Goal: Complete application form

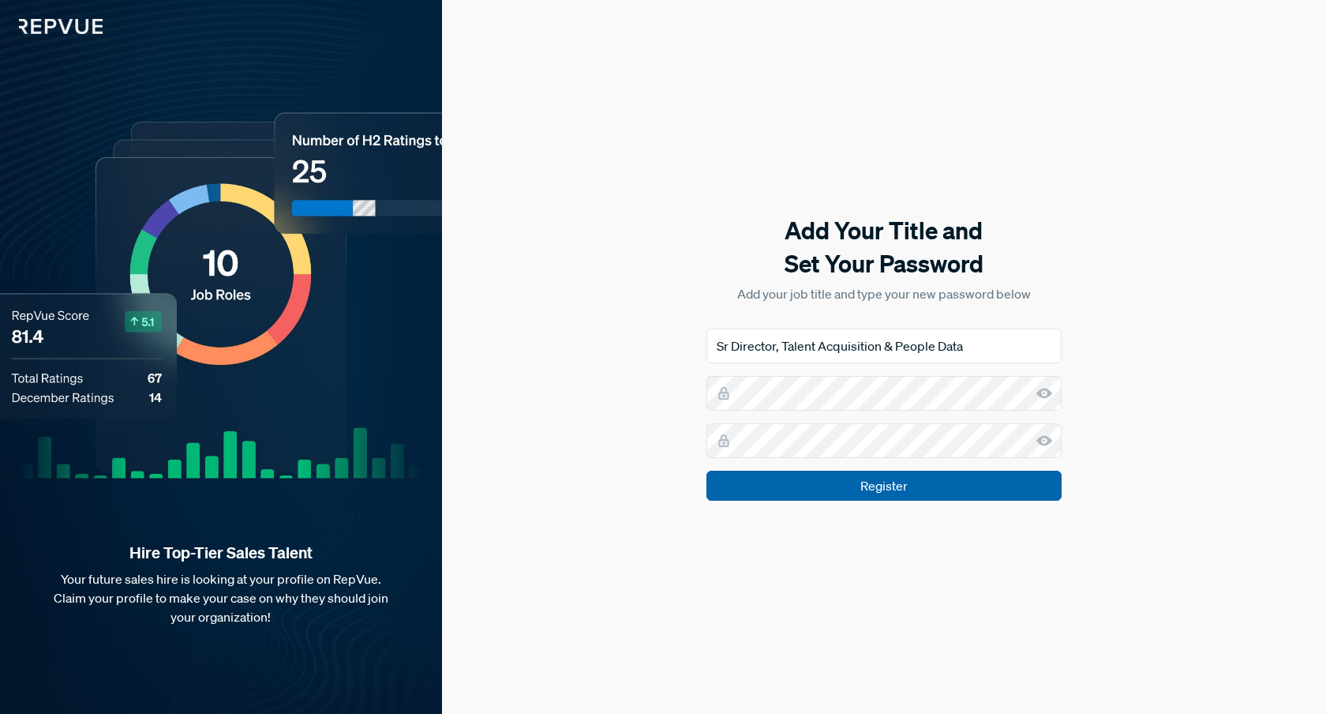
type input "Sr Director, Talent Acquisition & People Data"
click at [828, 486] on input "Register" at bounding box center [884, 486] width 355 height 30
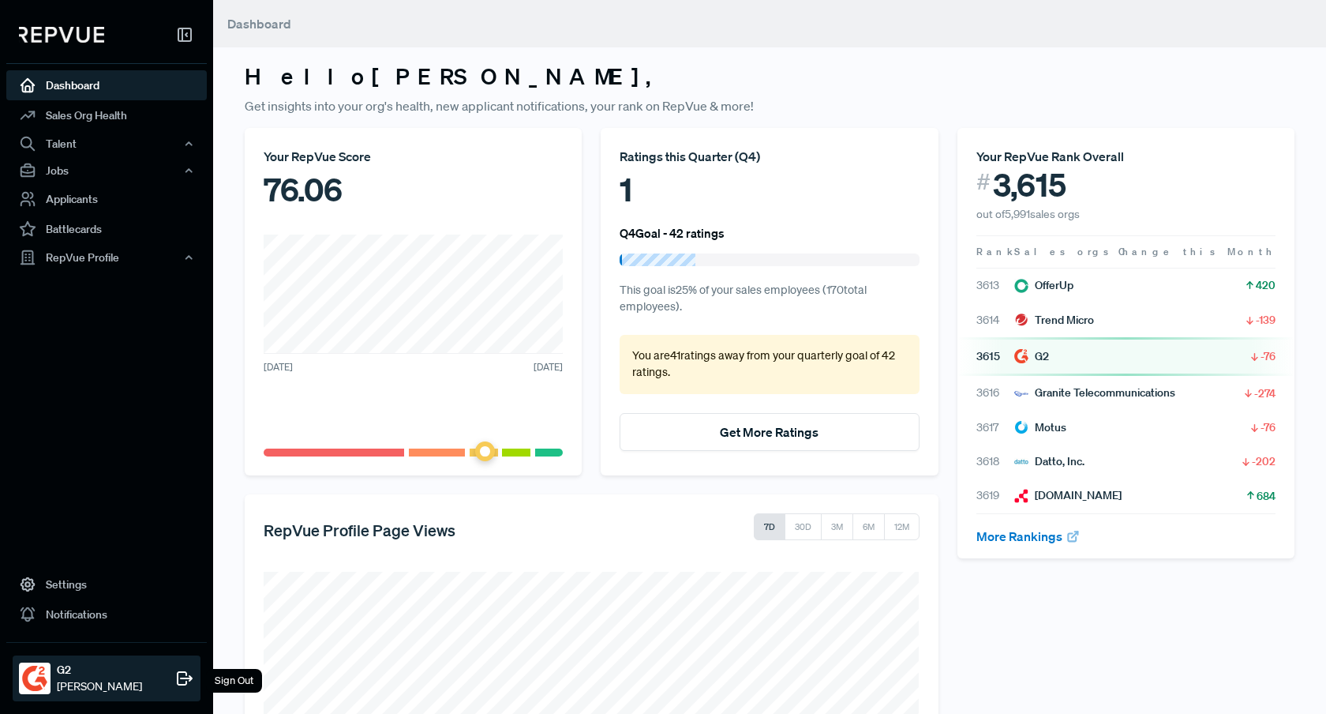
click at [89, 682] on span "[PERSON_NAME]" at bounding box center [99, 686] width 85 height 17
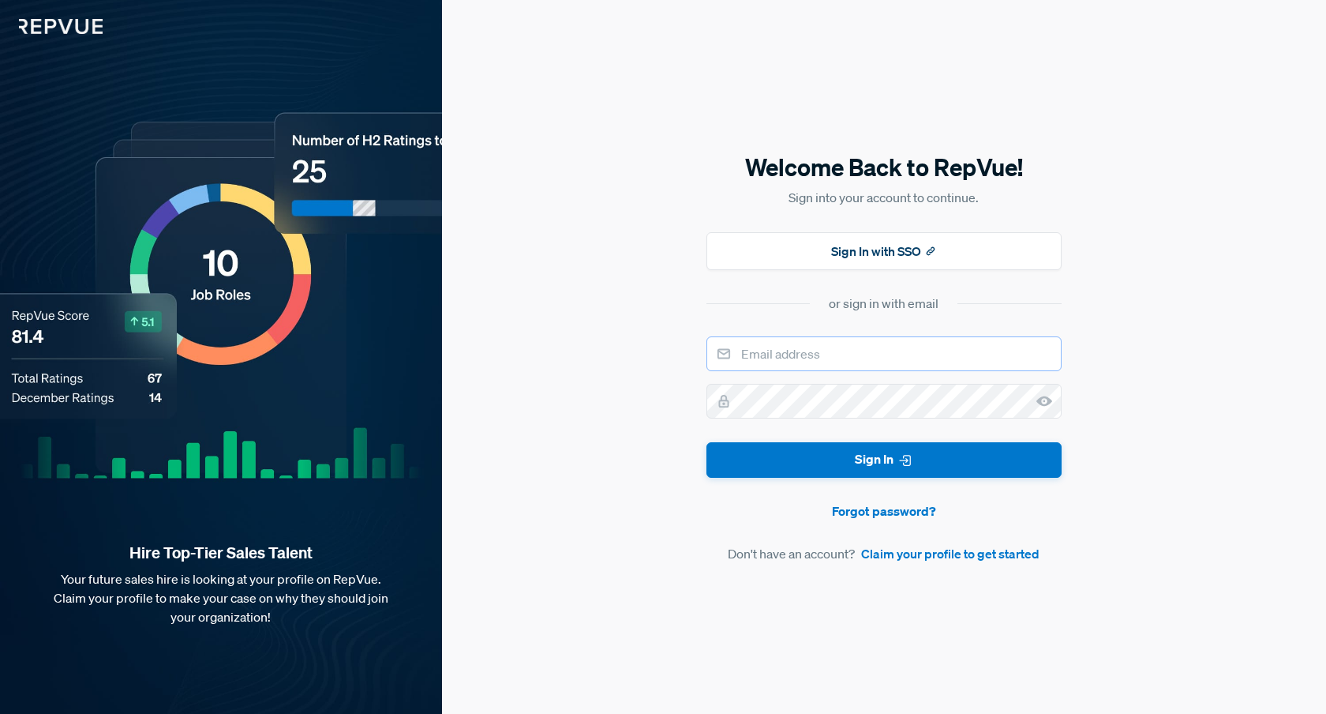
type input "[EMAIL_ADDRESS][DOMAIN_NAME]"
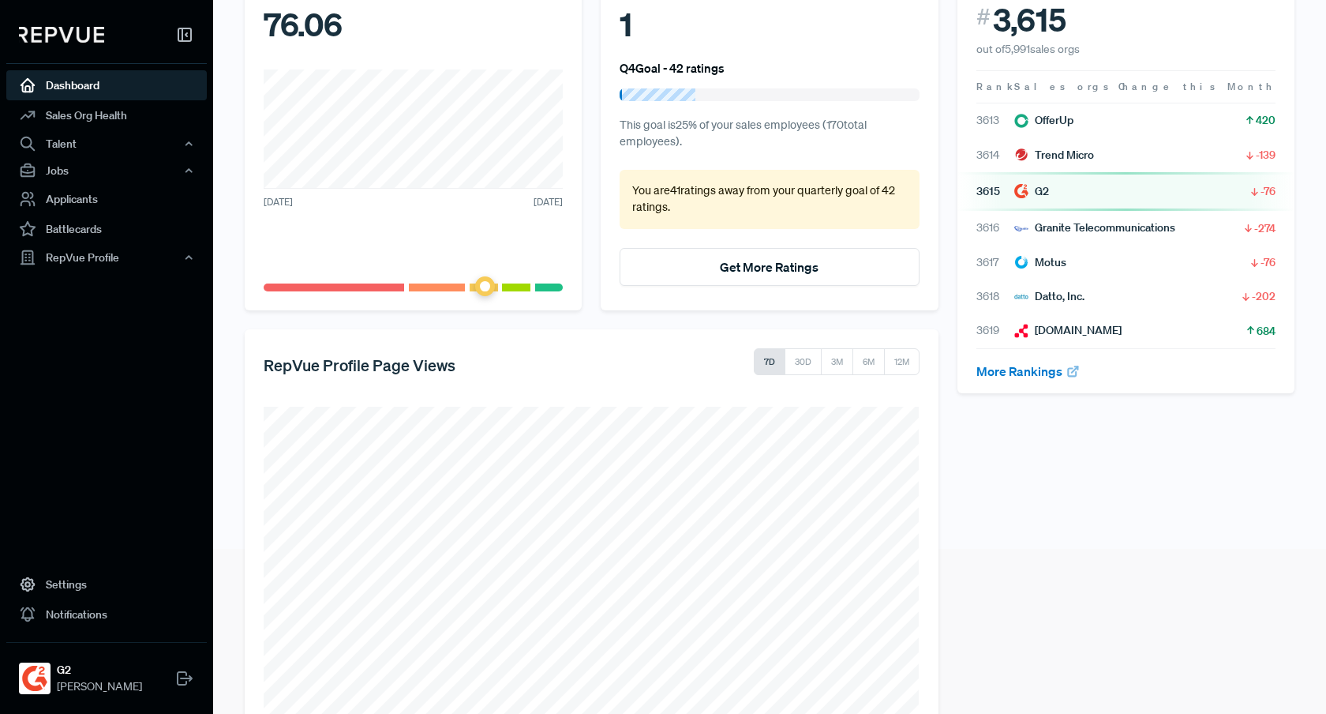
scroll to position [43, 0]
